Goal: Task Accomplishment & Management: Use online tool/utility

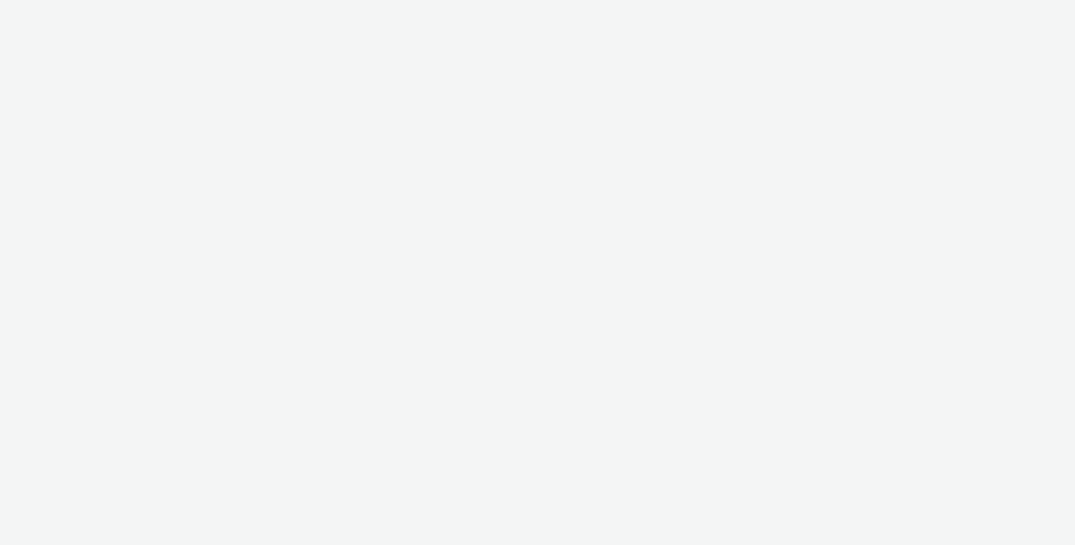
select select "ec53f5d0-b534-4537-91e1-cde12330a4c0"
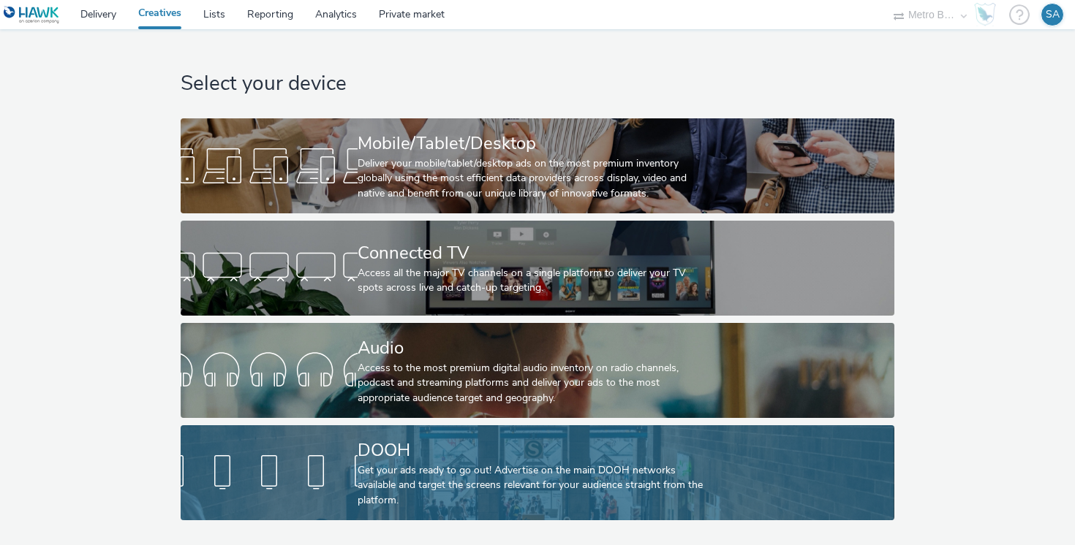
click at [379, 442] on div "DOOH" at bounding box center [535, 451] width 354 height 26
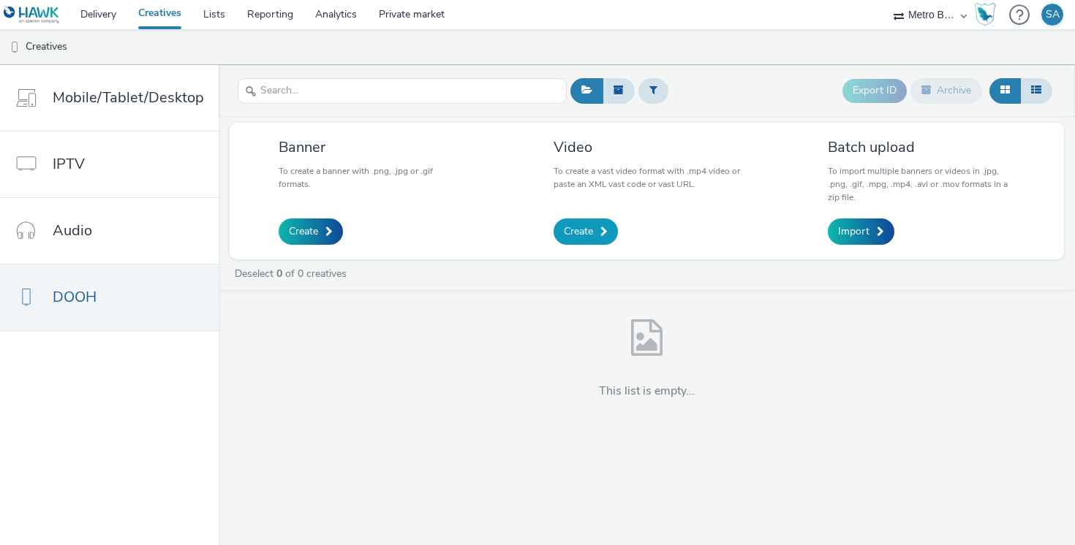
click at [579, 232] on span "Create" at bounding box center [578, 231] width 29 height 15
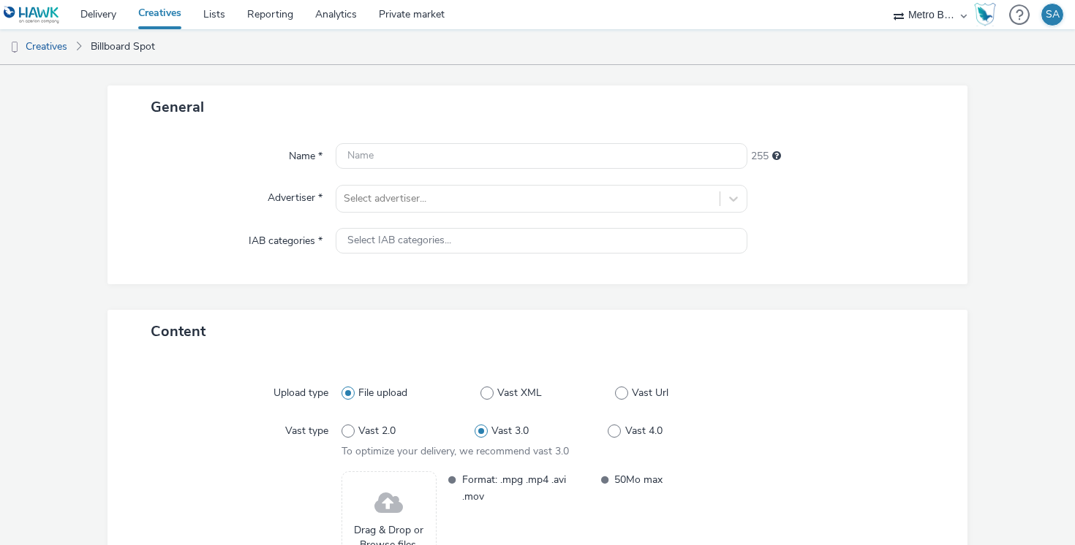
scroll to position [58, 0]
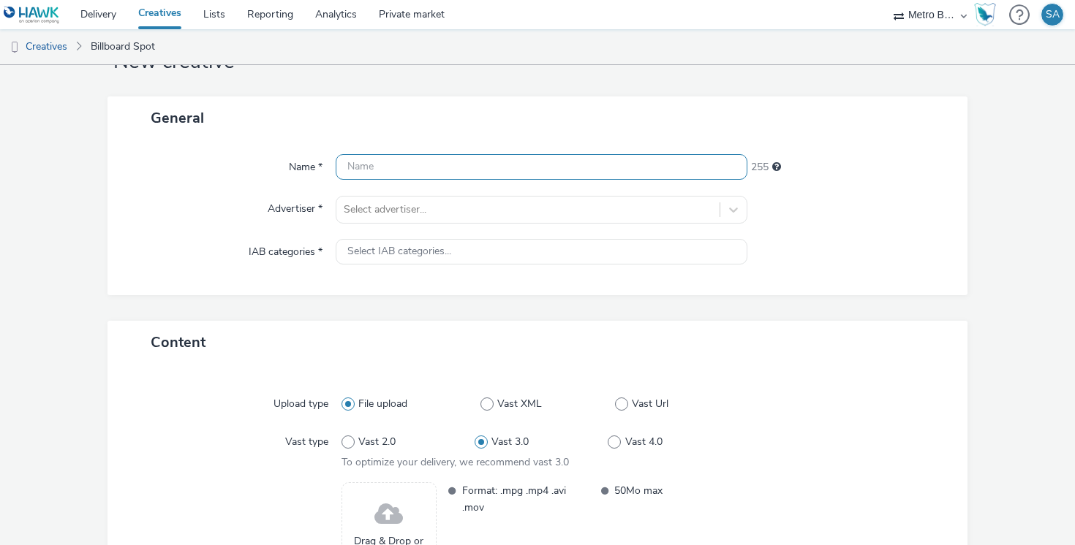
click at [405, 168] on input "text" at bounding box center [542, 167] width 412 height 26
click at [393, 203] on div "Name * 255 Advertiser * Select advertiser... IAB categories * Select IAB catego…" at bounding box center [537, 218] width 860 height 156
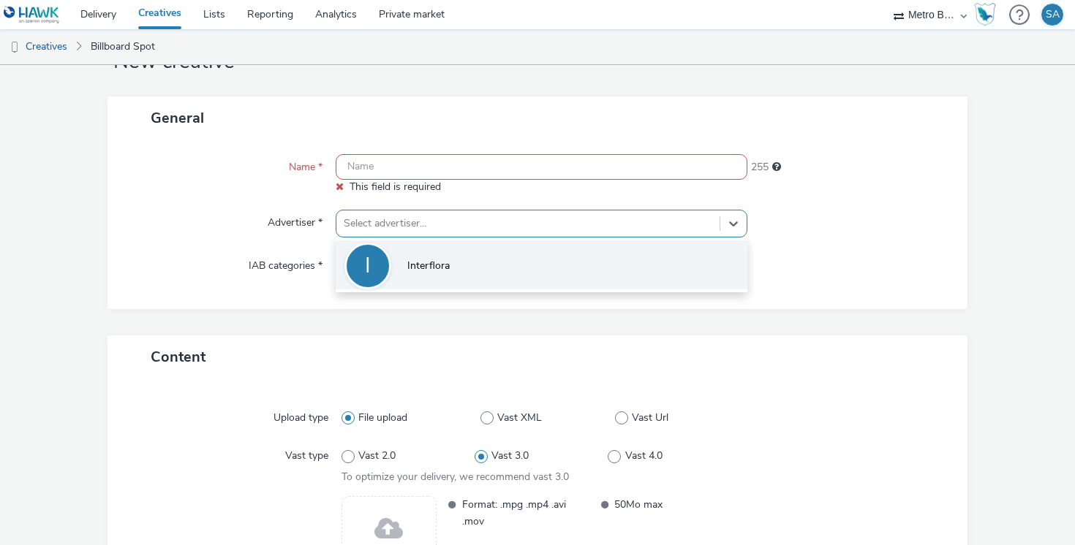
click at [406, 277] on li "I Interflora" at bounding box center [542, 265] width 412 height 49
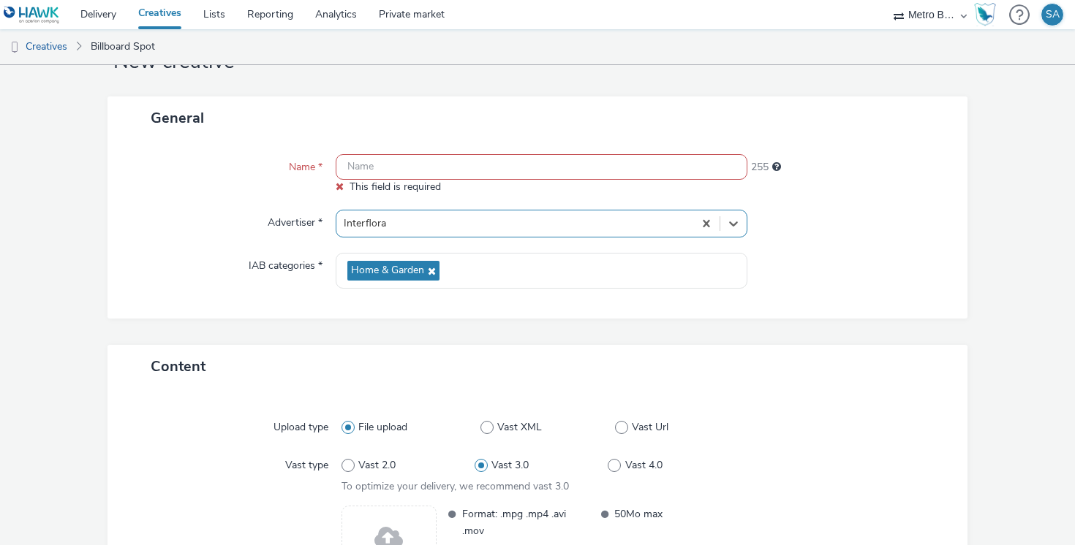
scroll to position [63, 0]
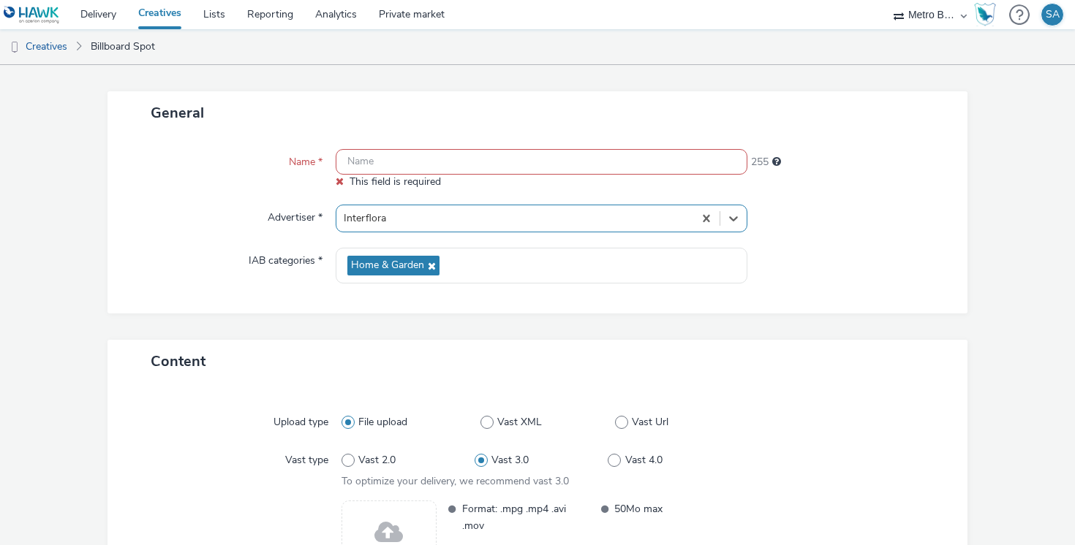
click at [404, 159] on input "text" at bounding box center [542, 162] width 412 height 26
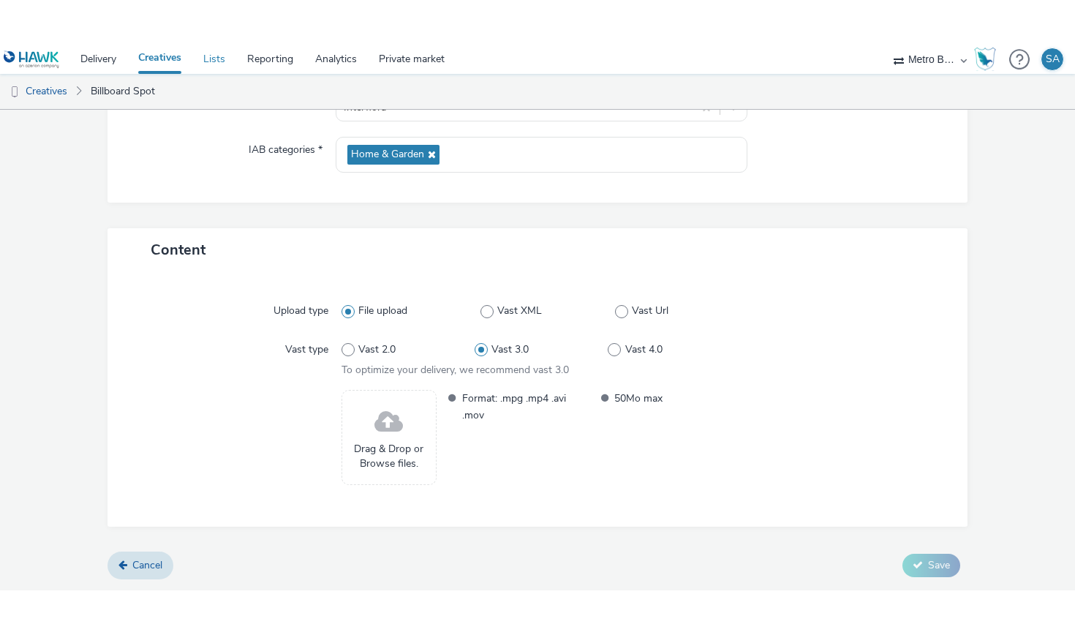
scroll to position [204, 0]
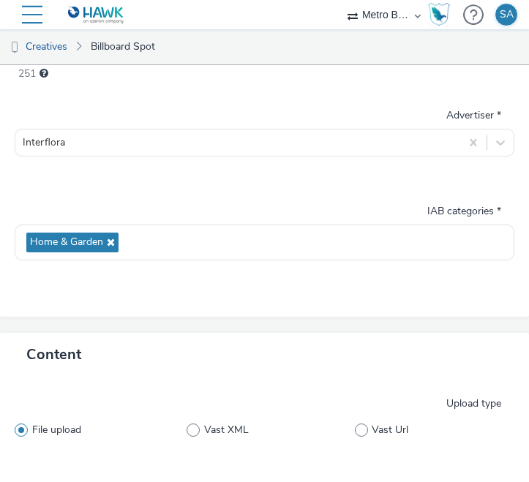
type input "test"
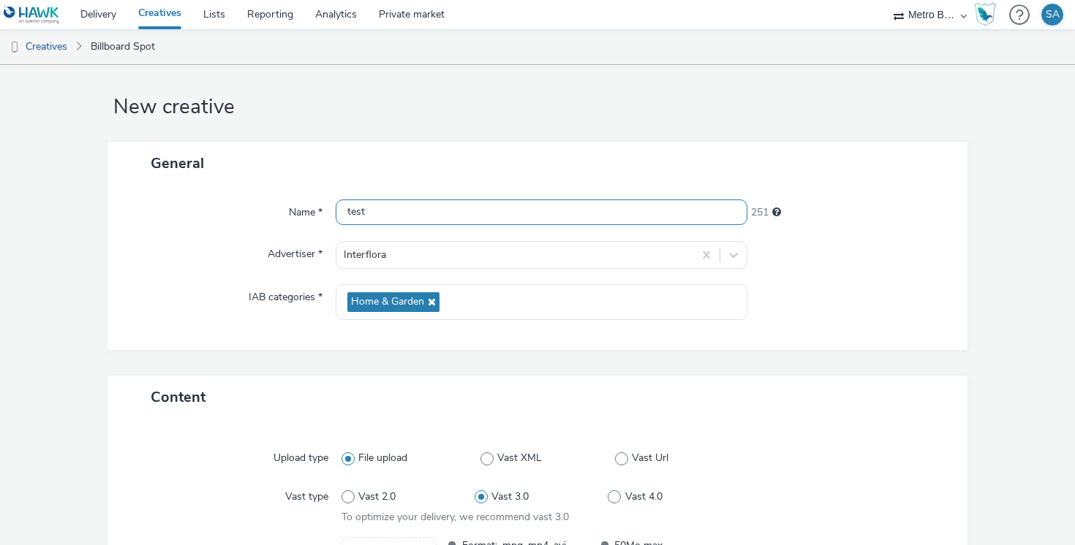
scroll to position [0, 0]
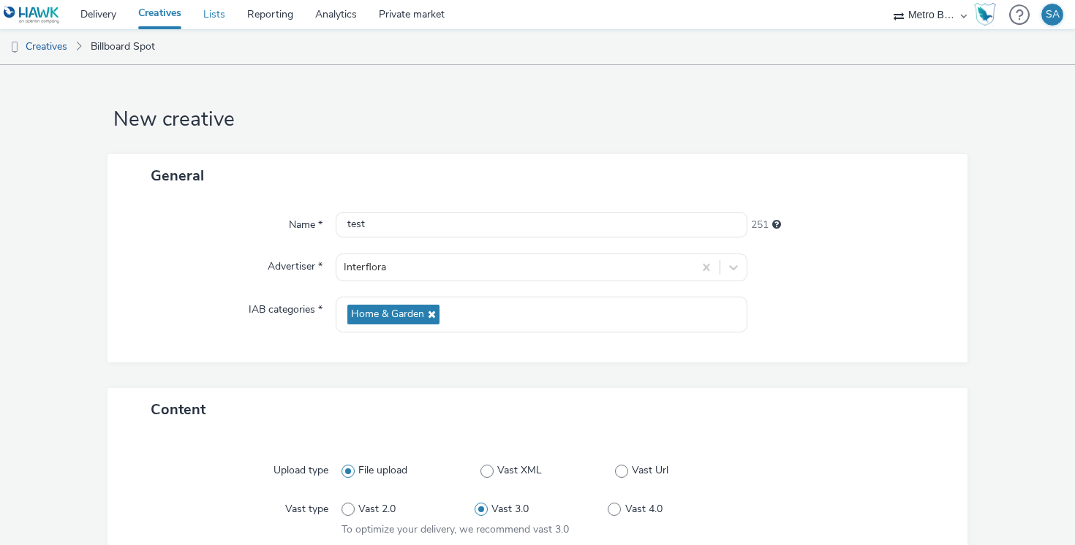
click at [211, 18] on link "Lists" at bounding box center [214, 14] width 44 height 29
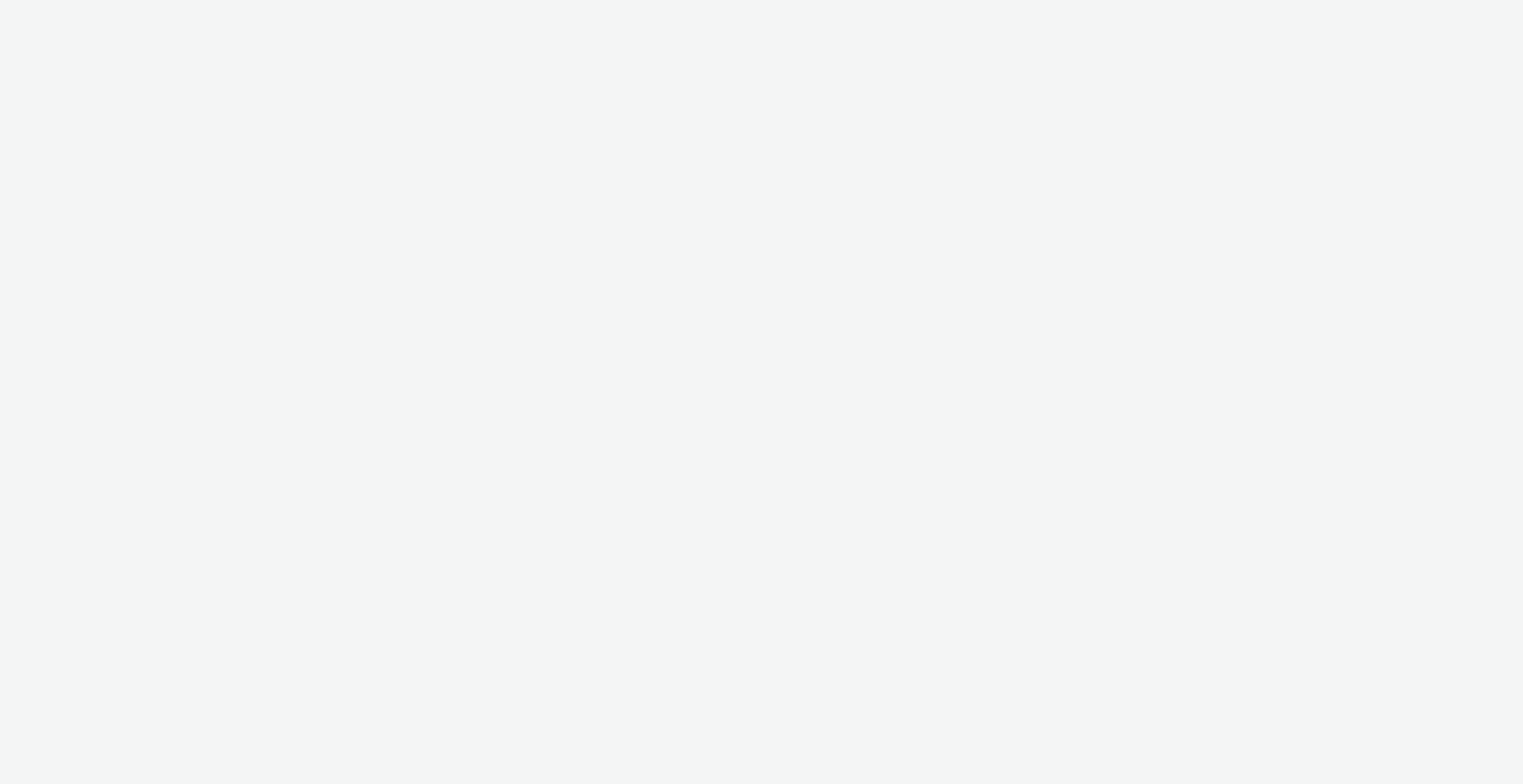
select select "10bae079-8a11-4fca-8b47-9e5fc357b551"
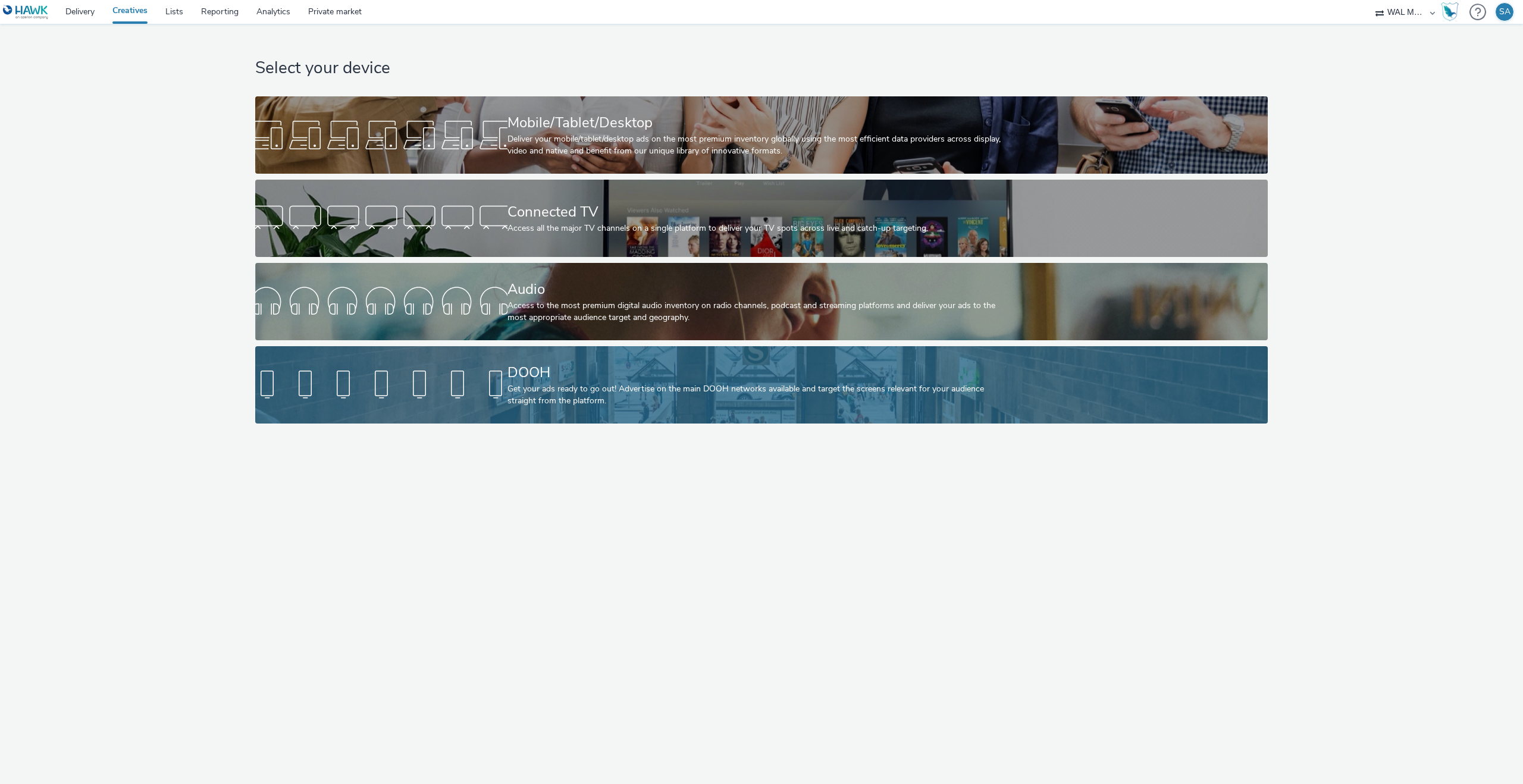
click at [660, 410] on div "DOOH Get your ads ready to go out! Advertise on the main DOOH networks availabl…" at bounding box center [759, 385] width 504 height 77
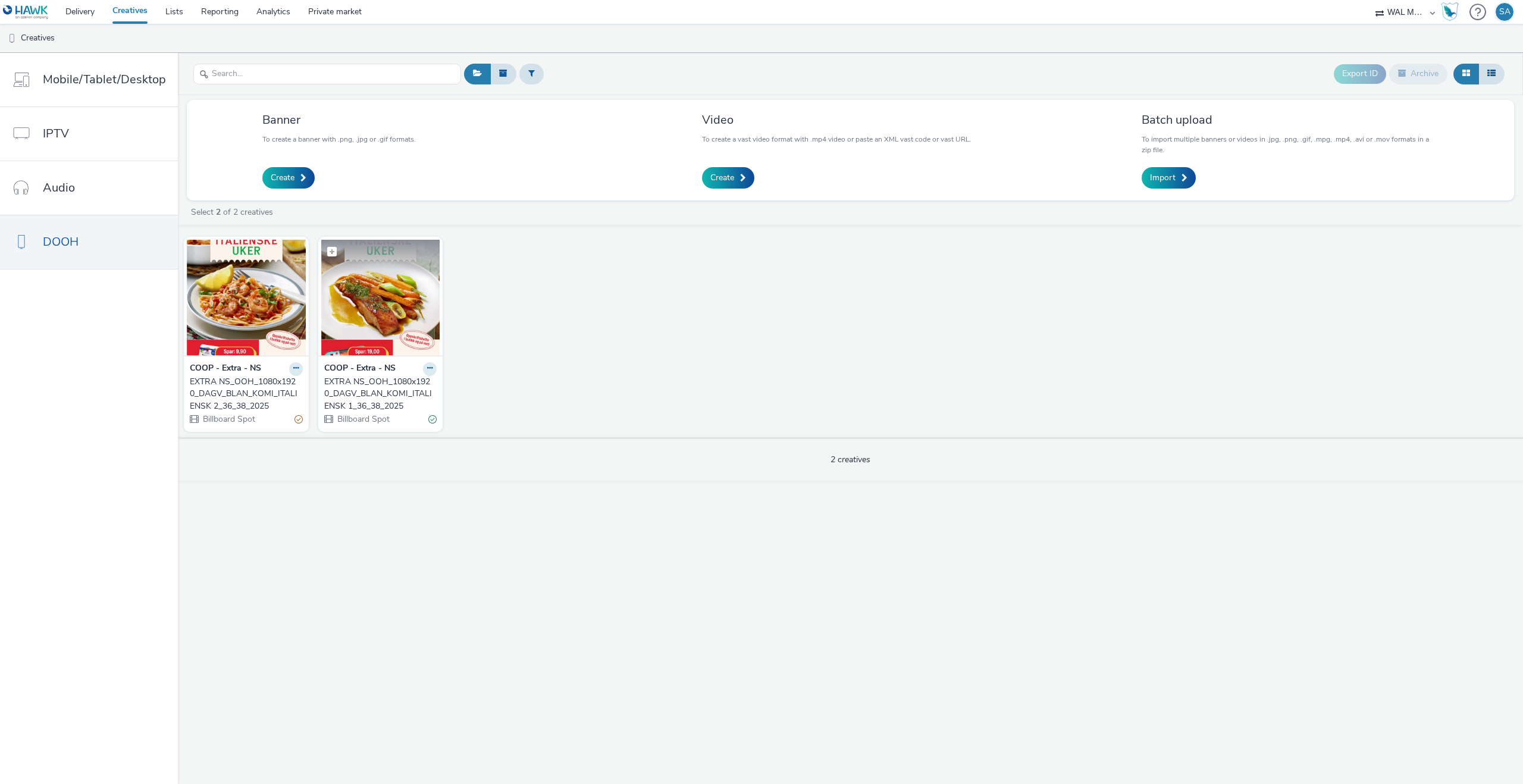
click at [371, 343] on img at bounding box center [381, 298] width 119 height 116
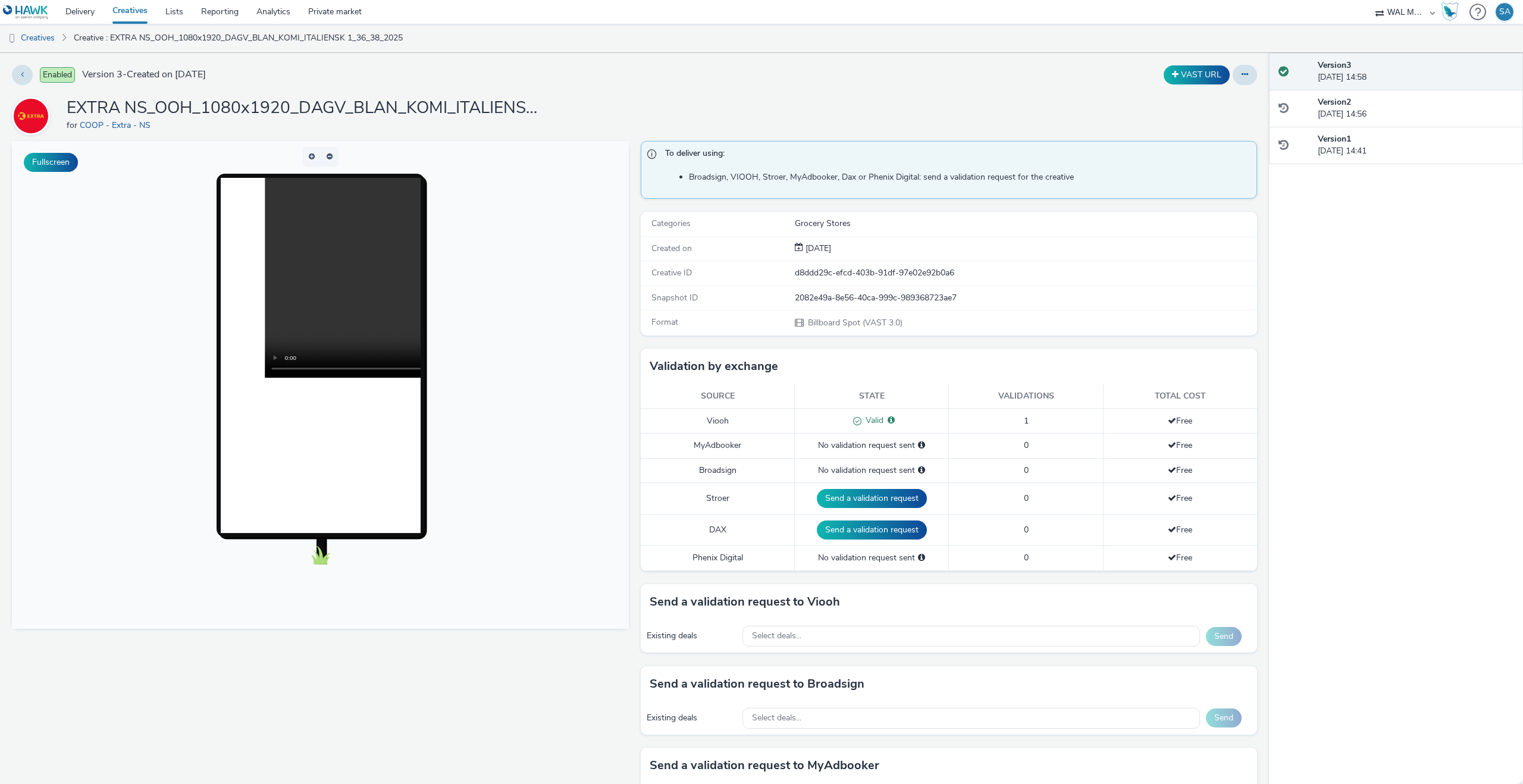
click at [925, 277] on div "d8ddd29c-efcd-403b-91df-97e02e92b0a6" at bounding box center [1025, 272] width 461 height 12
click at [954, 276] on div "d8ddd29c-efcd-403b-91df-97e02e92b0a6" at bounding box center [1025, 272] width 461 height 12
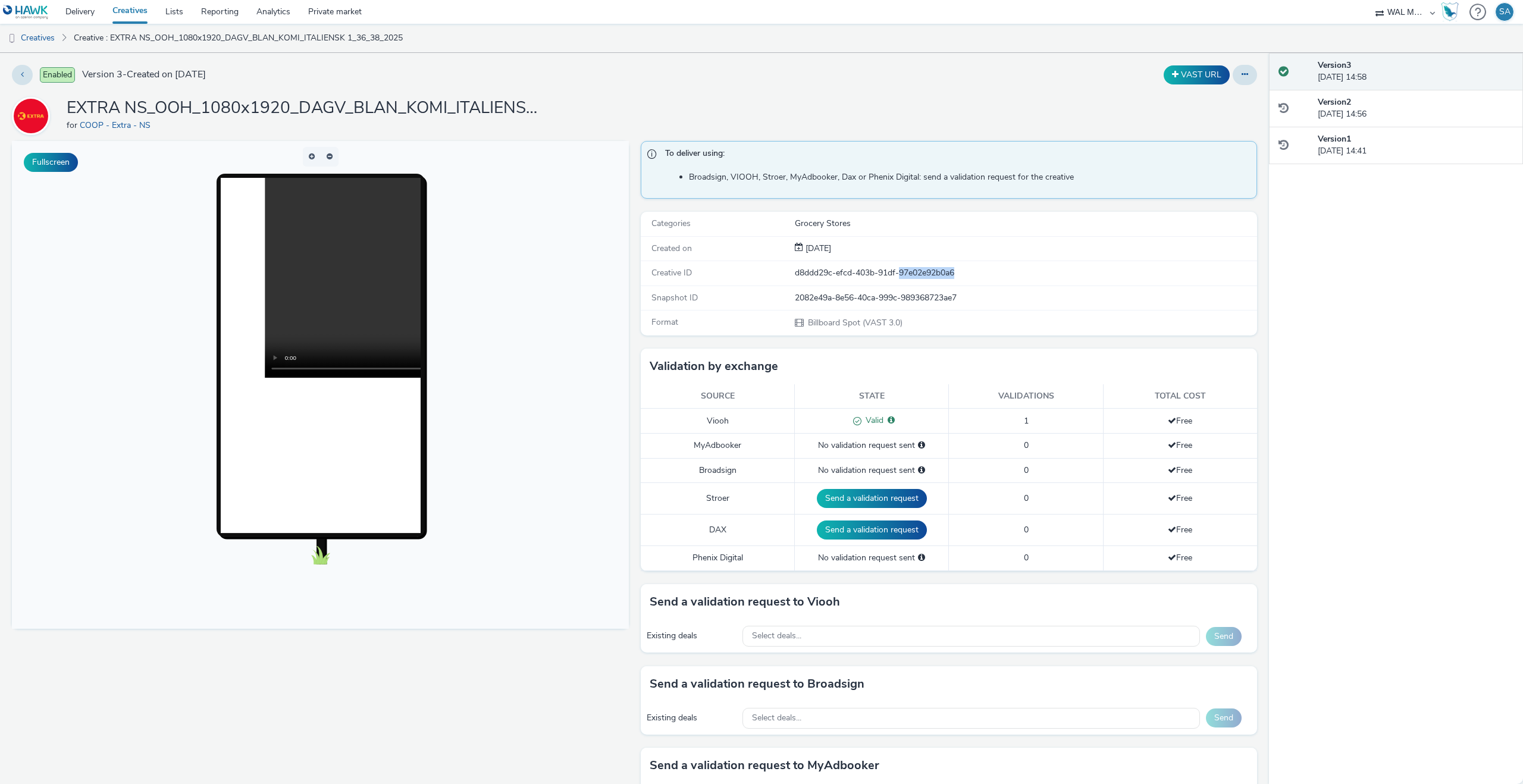
click at [958, 275] on div "d8ddd29c-efcd-403b-91df-97e02e92b0a6" at bounding box center [1025, 272] width 461 height 12
drag, startPoint x: 961, startPoint y: 275, endPoint x: 791, endPoint y: 278, distance: 170.0
click at [791, 278] on div "Creative ID d8ddd29c-efcd-403b-91df-97e02e92b0a6" at bounding box center [949, 273] width 617 height 24
copy div "d8ddd29c-efcd-403b-91df-97e02e92b0a6"
click at [41, 33] on link "Creatives" at bounding box center [30, 37] width 61 height 28
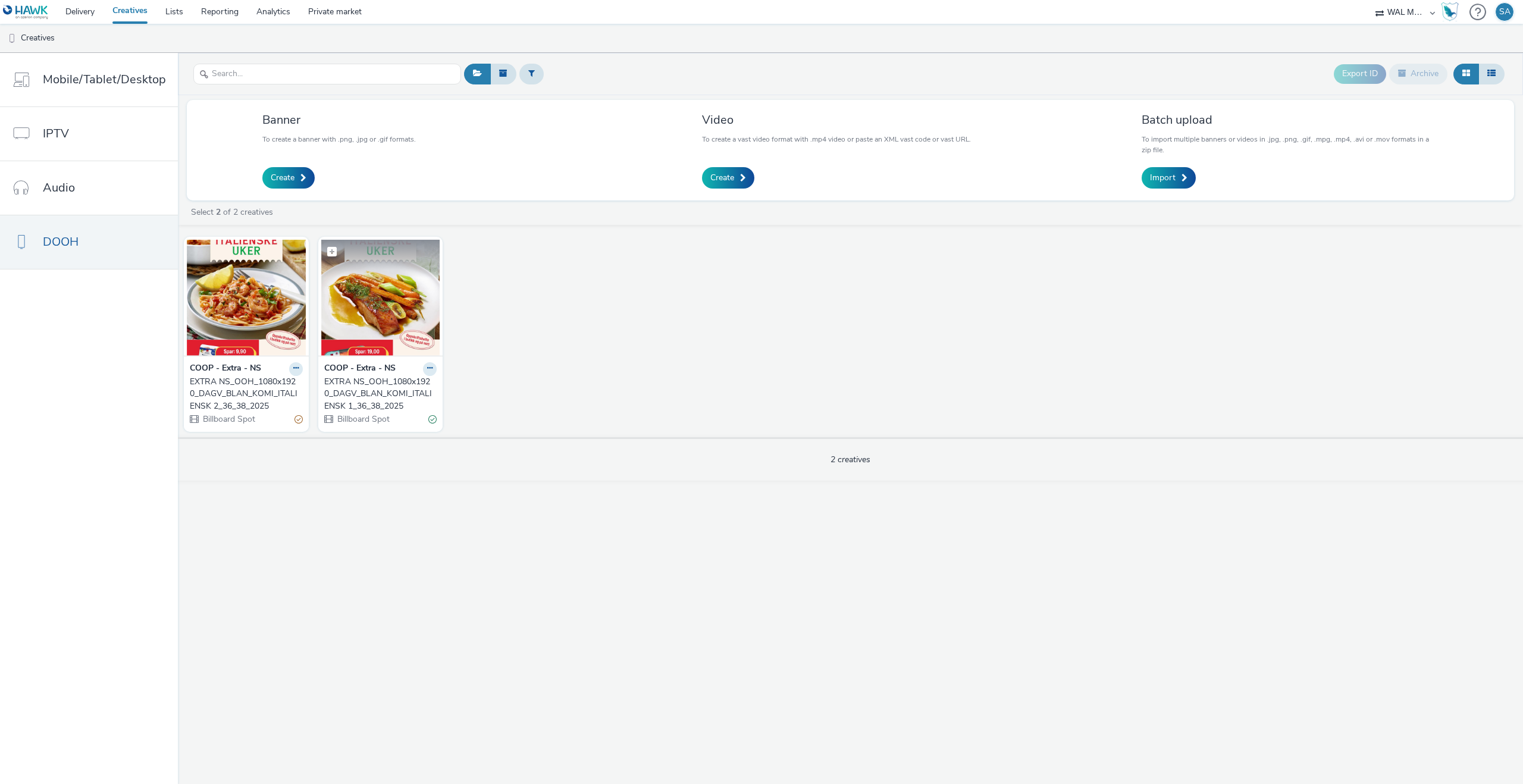
click at [347, 306] on img at bounding box center [381, 298] width 119 height 116
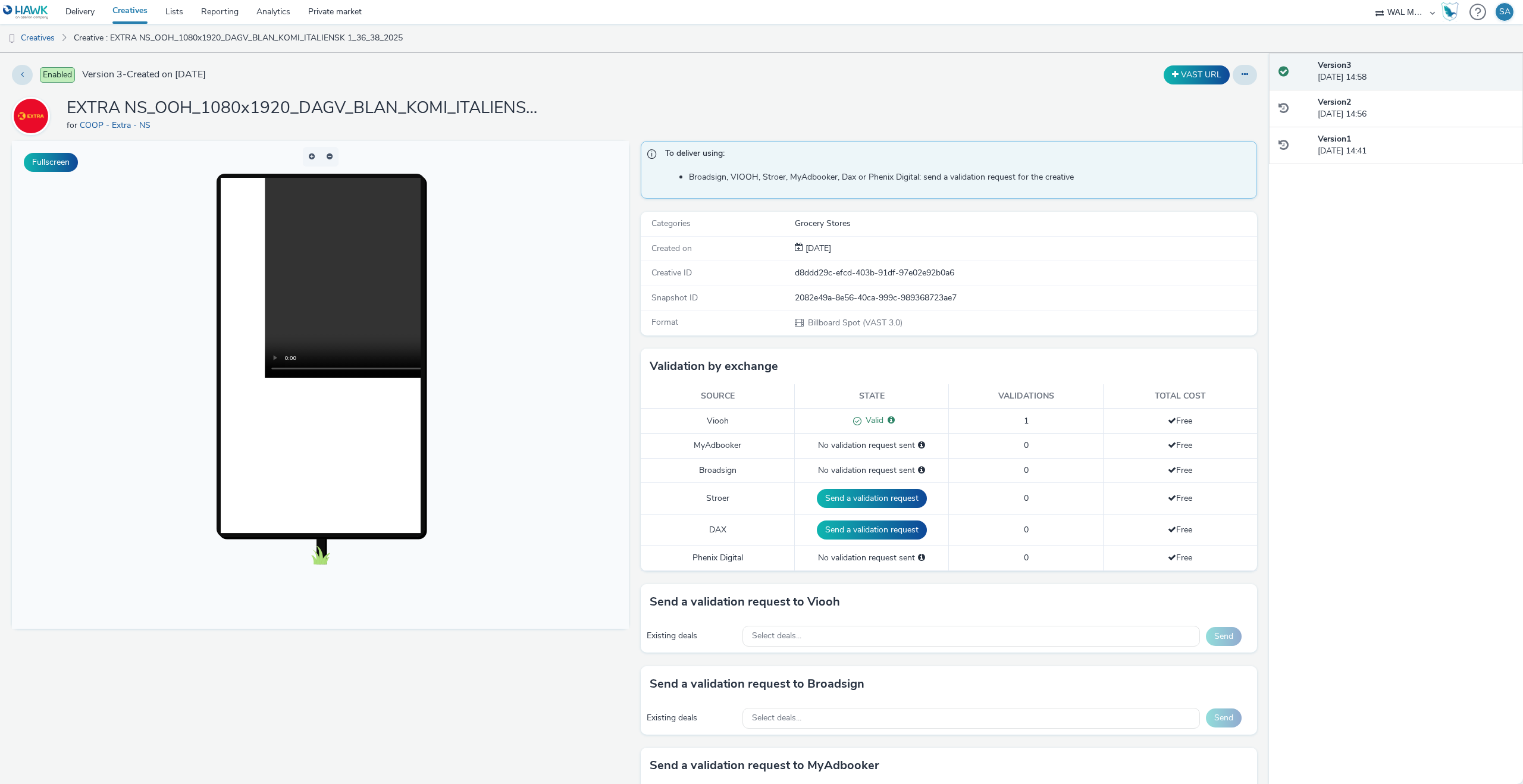
click at [931, 273] on div "d8ddd29c-efcd-403b-91df-97e02e92b0a6" at bounding box center [1025, 272] width 461 height 12
click at [43, 41] on link "Creatives" at bounding box center [30, 37] width 61 height 28
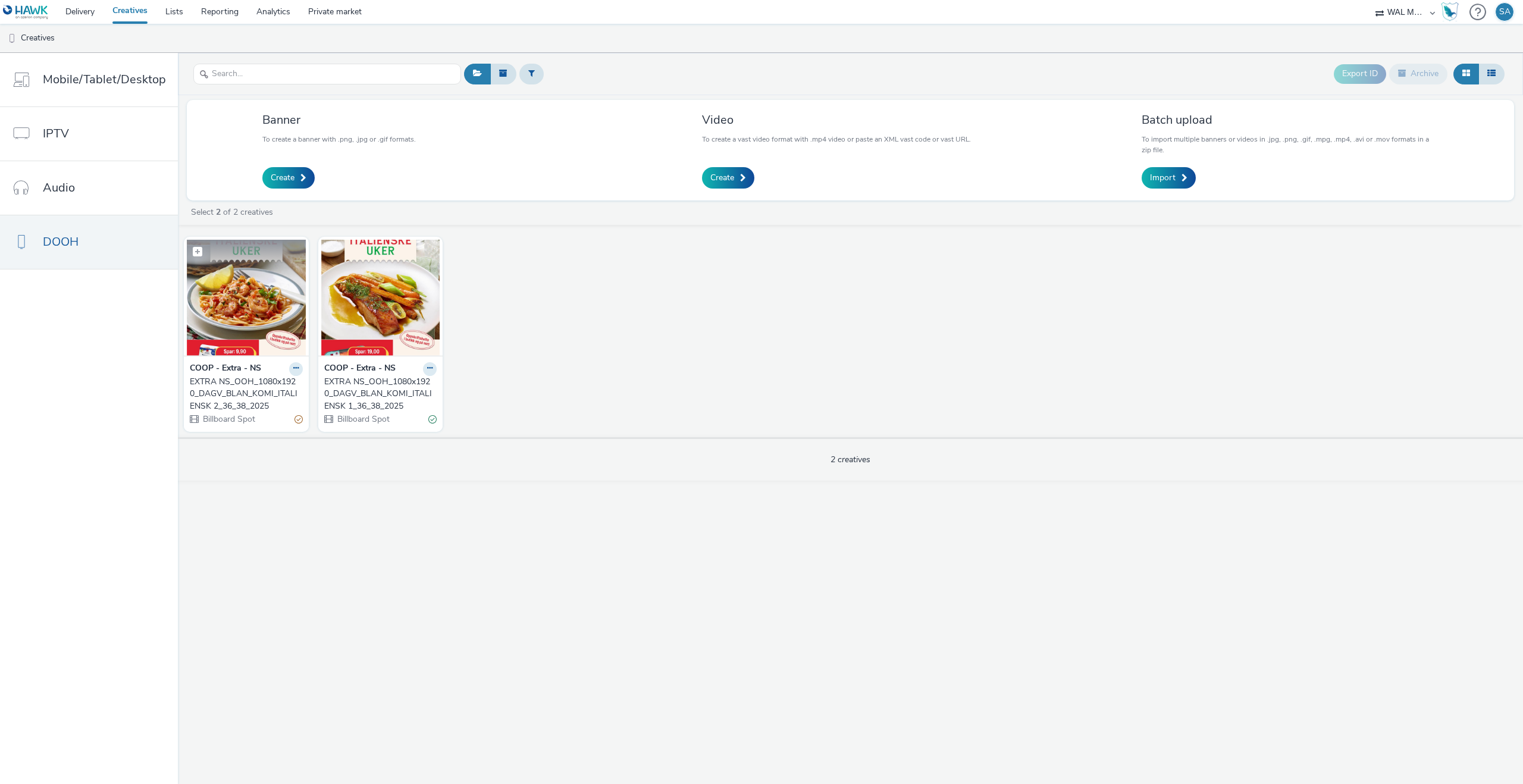
click at [268, 313] on img at bounding box center [247, 298] width 119 height 116
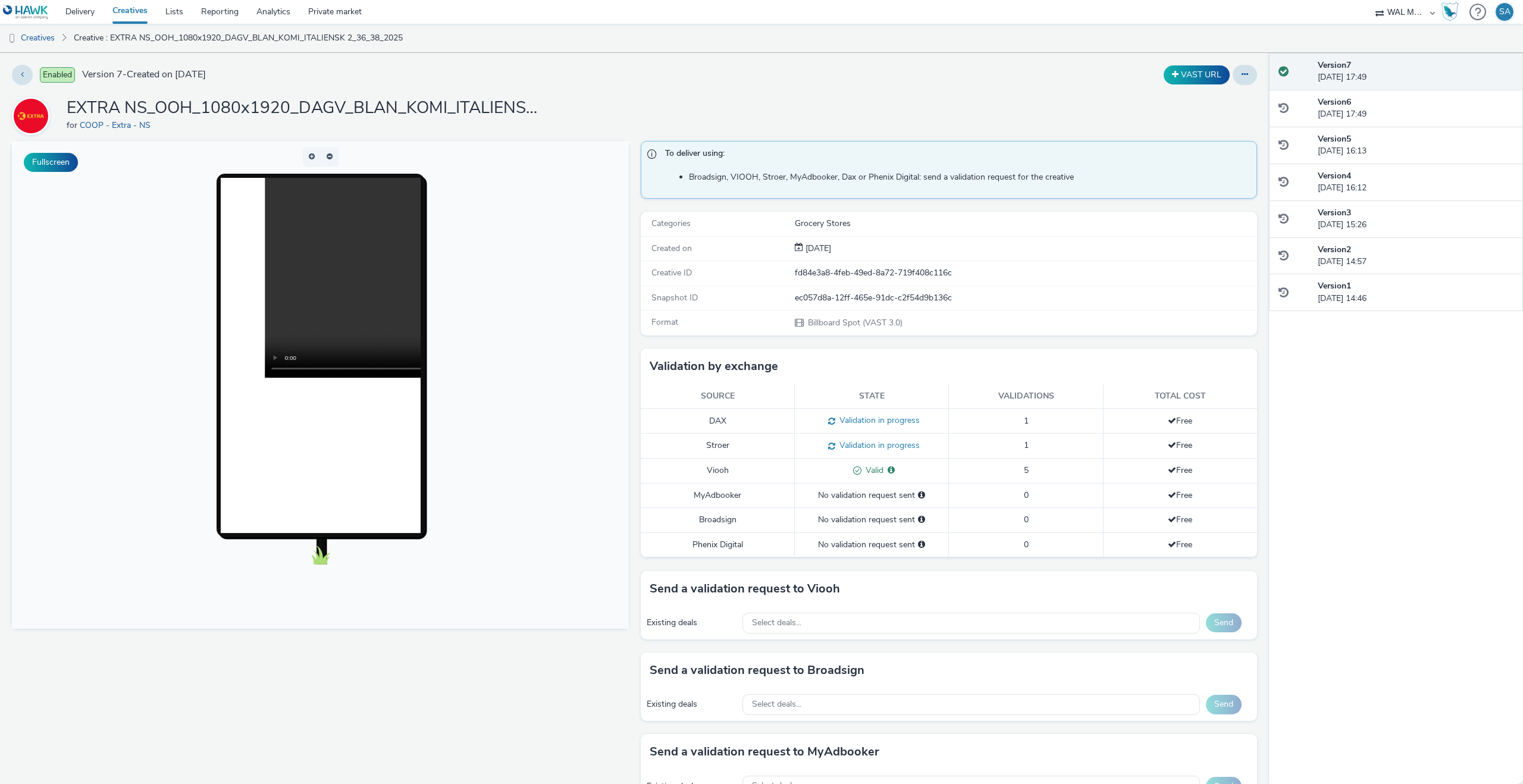
click at [917, 281] on div "Creative ID fd84e3a8-4feb-49ed-8a72-719f408c116c" at bounding box center [949, 273] width 617 height 24
click at [922, 276] on div "fd84e3a8-4feb-49ed-8a72-719f408c116c" at bounding box center [1025, 272] width 461 height 12
copy div "fd84e3a8-4feb-49ed-8a72-719f408c116c"
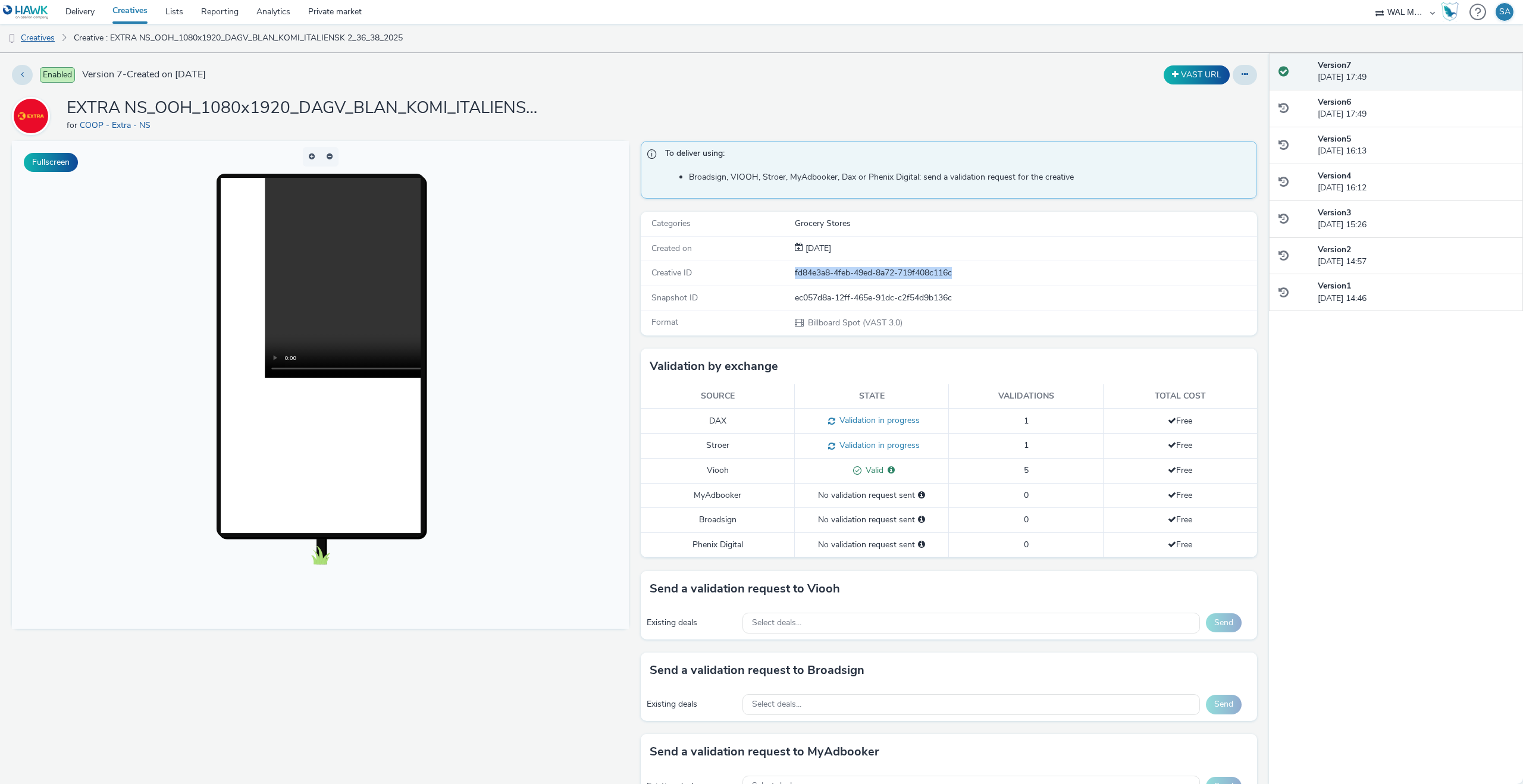
click at [41, 40] on link "Creatives" at bounding box center [30, 37] width 61 height 28
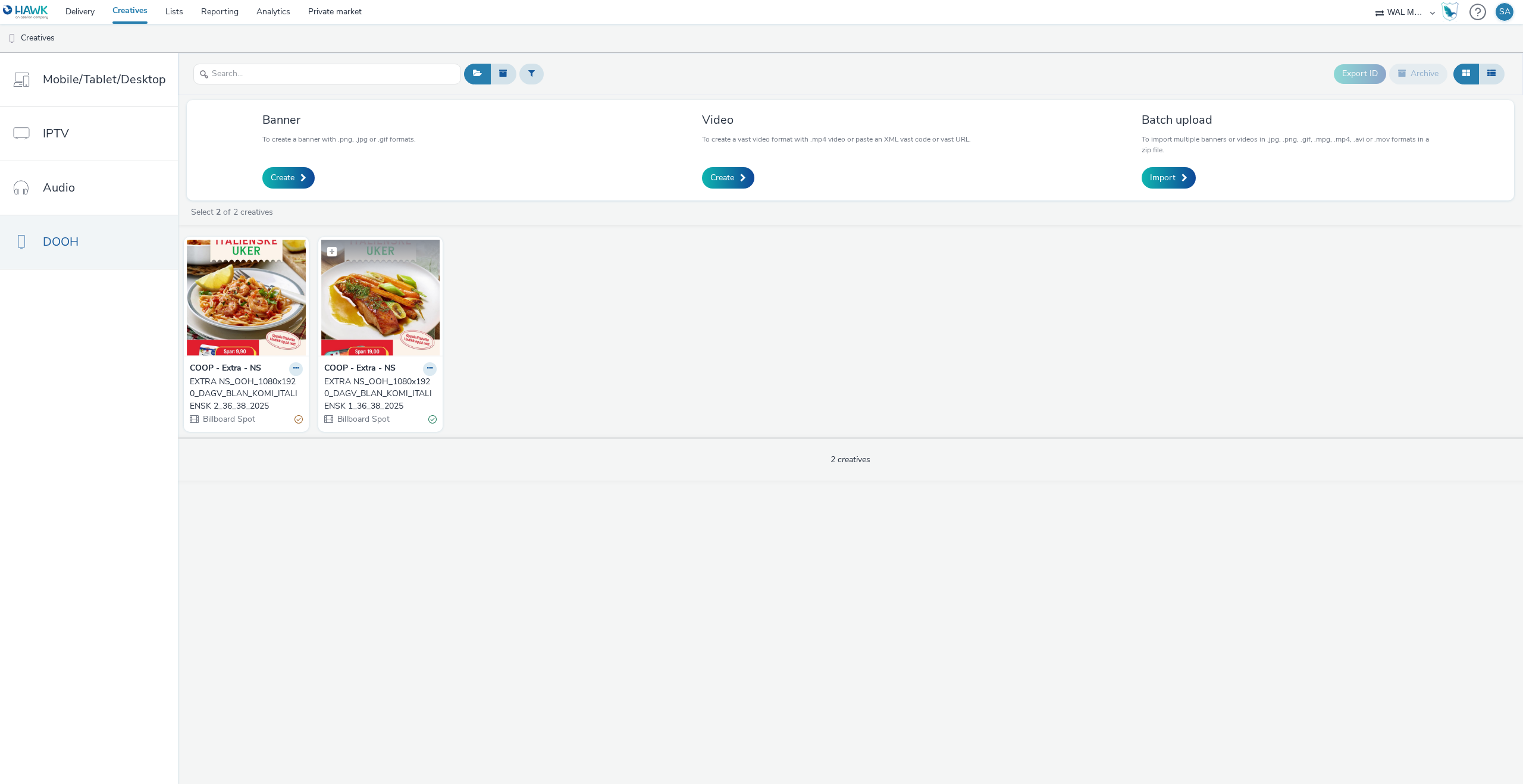
click at [398, 267] on figure at bounding box center [381, 298] width 119 height 116
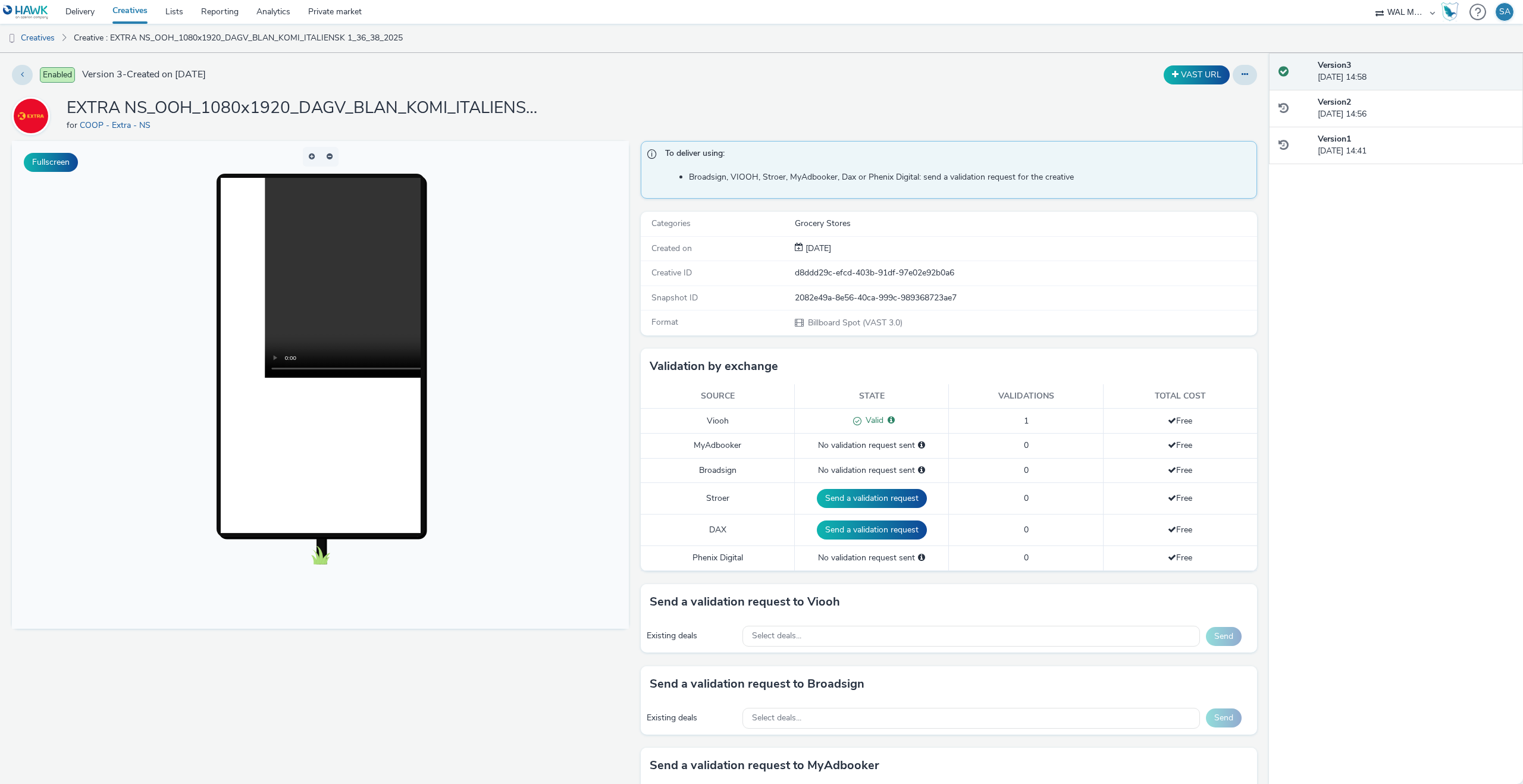
click at [941, 271] on div "d8ddd29c-efcd-403b-91df-97e02e92b0a6" at bounding box center [1025, 272] width 461 height 12
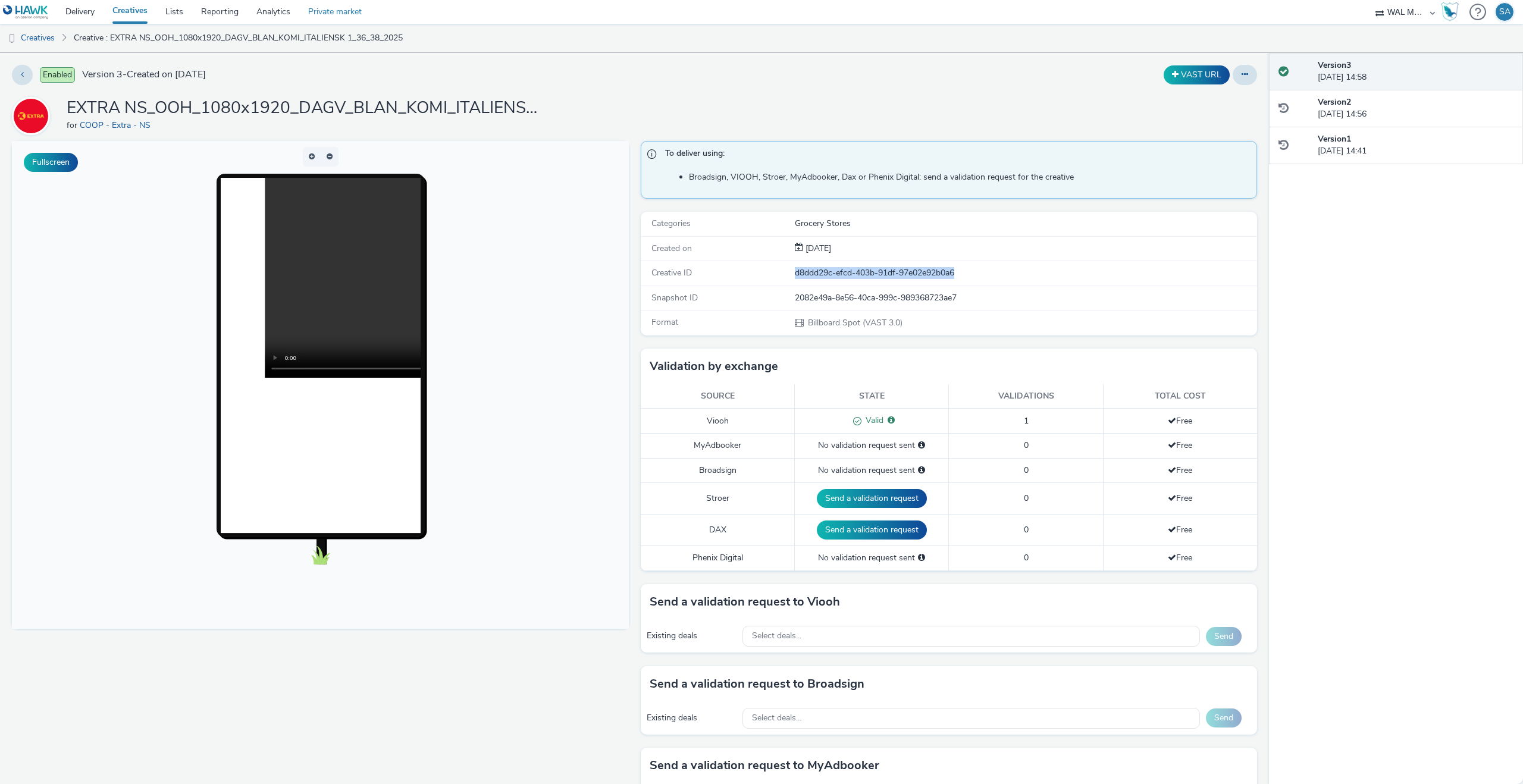
click at [327, 12] on link "Private market" at bounding box center [335, 11] width 72 height 24
